Goal: Use online tool/utility: Utilize a website feature to perform a specific function

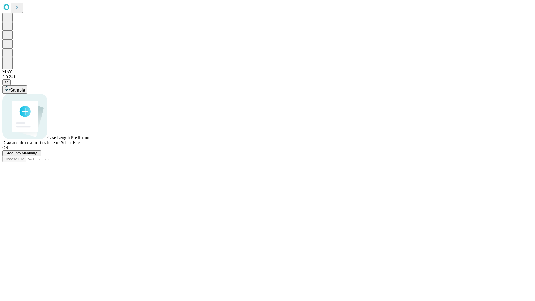
click at [37, 155] on span "Add Info Manually" at bounding box center [22, 153] width 30 height 4
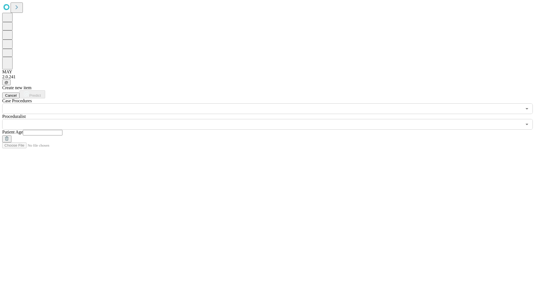
click at [62, 130] on input "text" at bounding box center [43, 133] width 40 height 6
type input "**"
click at [272, 119] on input "text" at bounding box center [262, 124] width 520 height 11
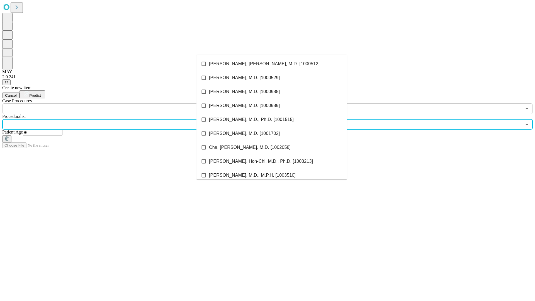
click at [272, 64] on li "[PERSON_NAME], [PERSON_NAME], M.D. [1000512]" at bounding box center [272, 64] width 151 height 14
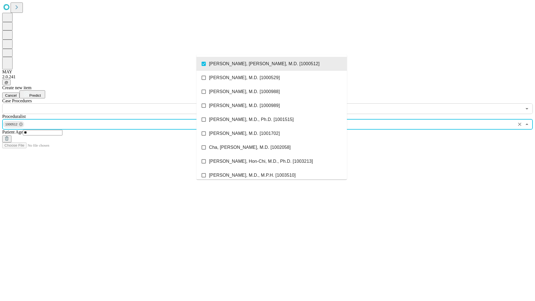
click at [117, 103] on input "text" at bounding box center [262, 108] width 520 height 11
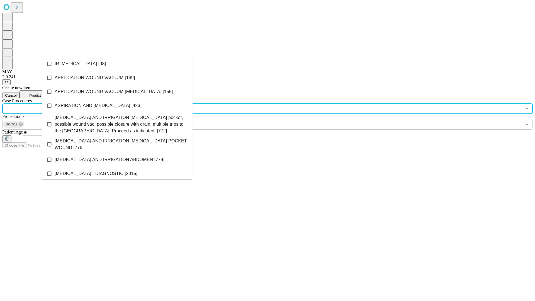
click at [117, 64] on li "IR [MEDICAL_DATA] [98]" at bounding box center [117, 64] width 151 height 14
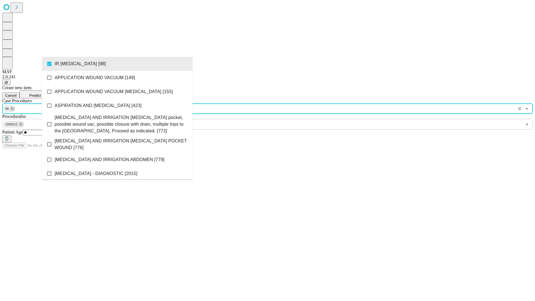
click at [41, 93] on span "Predict" at bounding box center [34, 95] width 11 height 4
